Goal: Task Accomplishment & Management: Complete application form

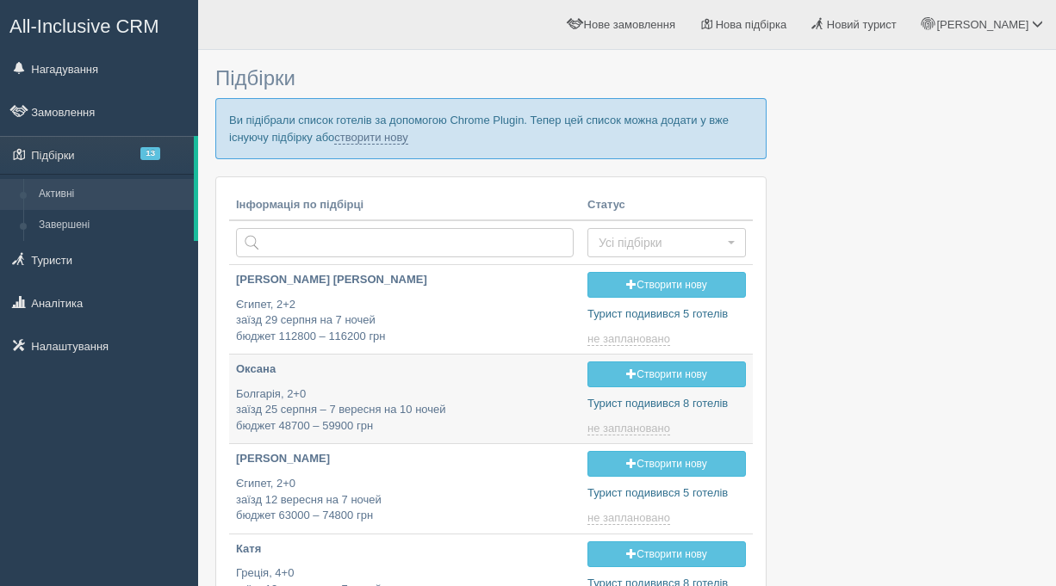
type input "2025-09-06 16:25"
click at [388, 138] on link "створити нову" at bounding box center [370, 138] width 73 height 14
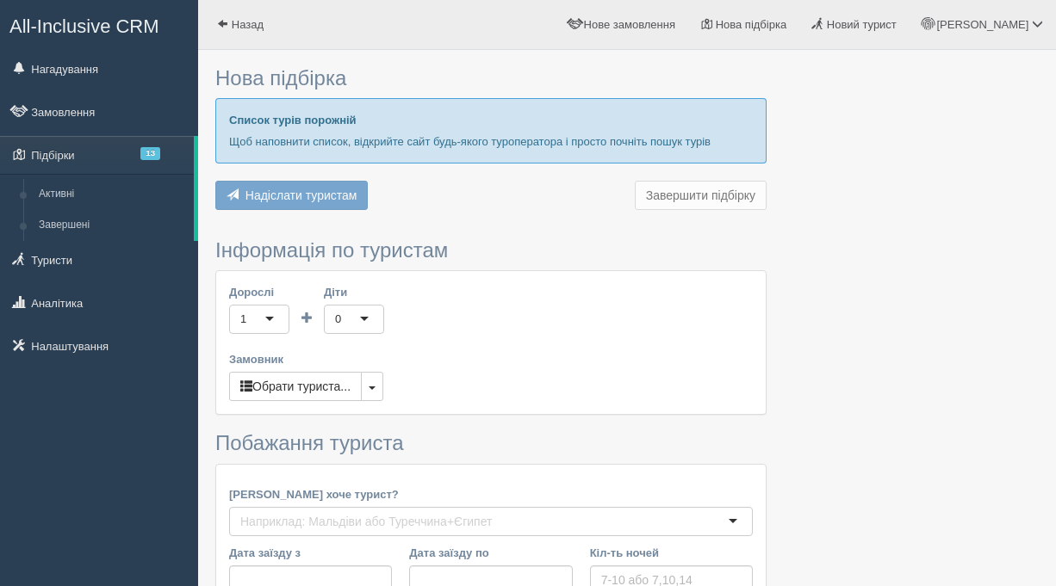
type input "7"
type input "55400"
type input "89600"
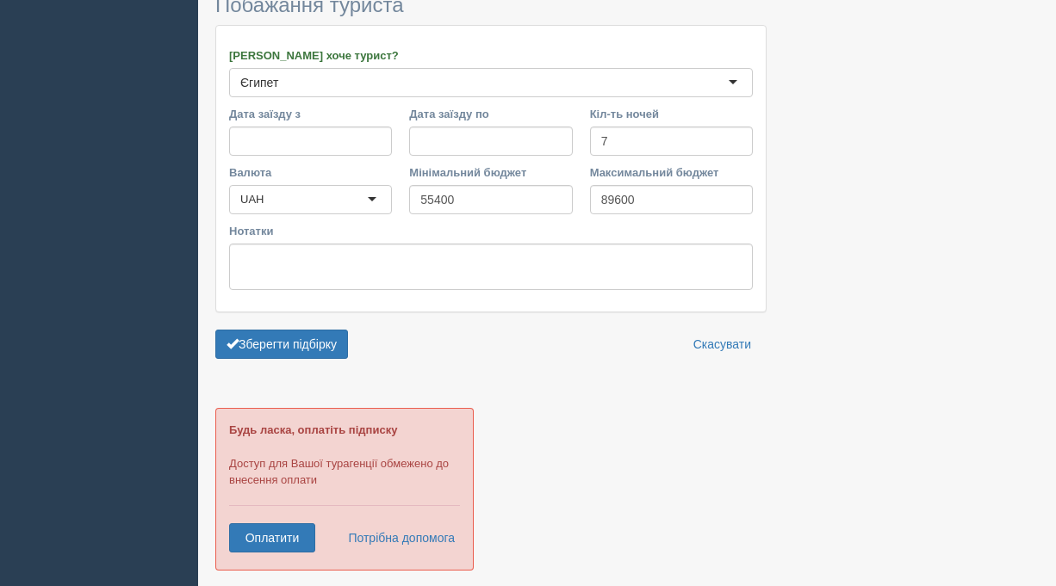
scroll to position [1292, 0]
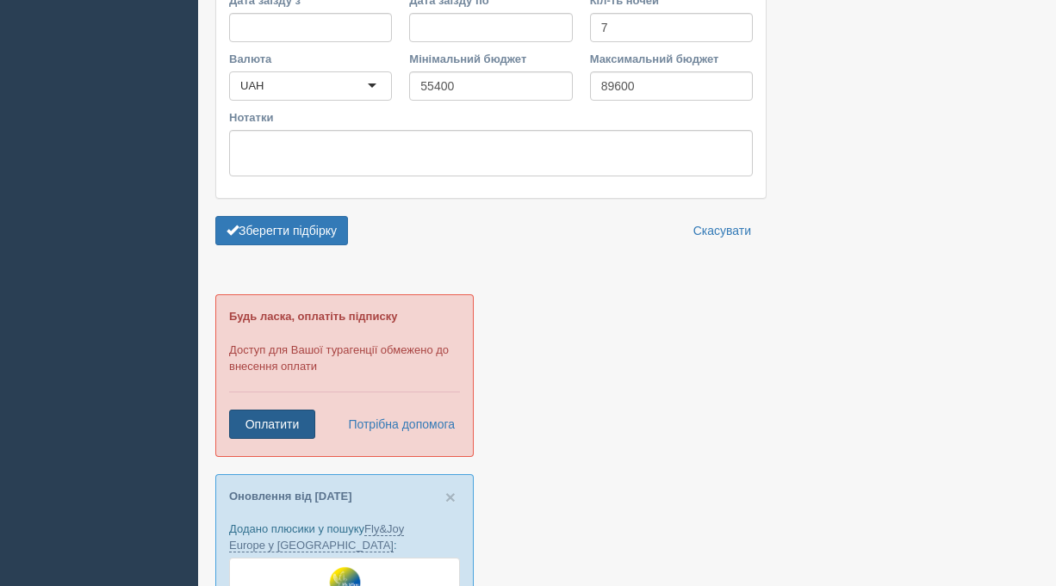
click at [282, 410] on link "Оплатити" at bounding box center [272, 424] width 86 height 29
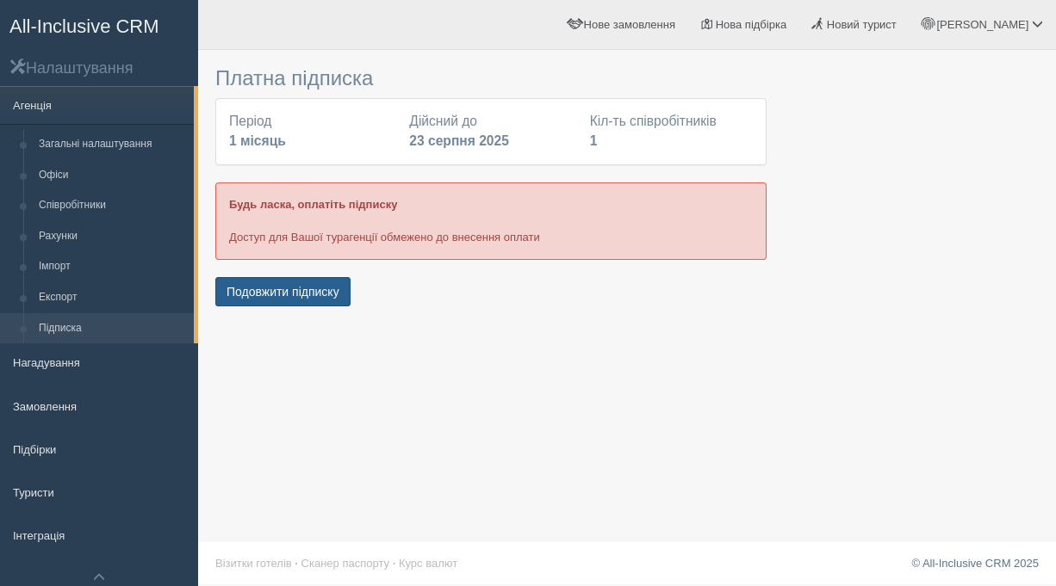
click at [318, 301] on button "Подовжити підписку" at bounding box center [282, 291] width 135 height 29
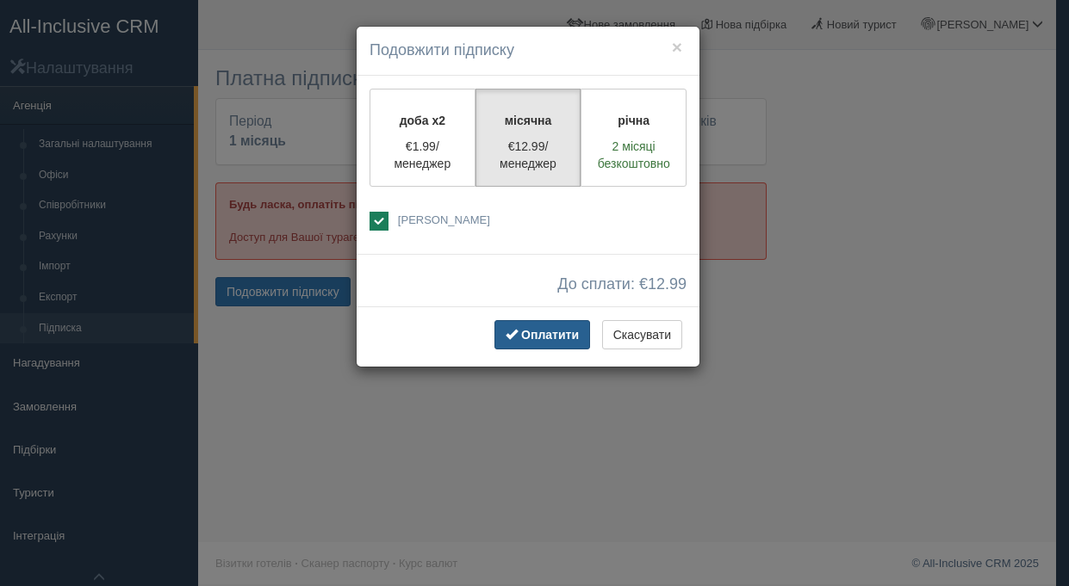
click at [530, 346] on button "Оплатити" at bounding box center [542, 334] width 96 height 29
